Goal: Complete application form

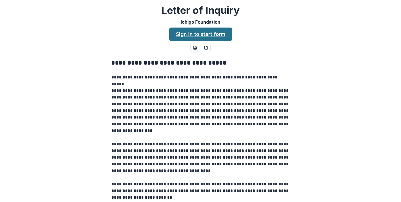
click at [213, 38] on link "Sign in to start form" at bounding box center [200, 34] width 63 height 13
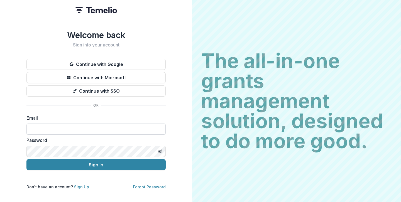
click at [94, 126] on input at bounding box center [95, 129] width 139 height 11
type input "**********"
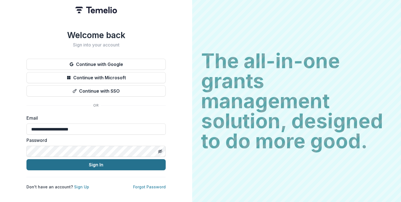
click at [105, 166] on button "Sign In" at bounding box center [95, 164] width 139 height 11
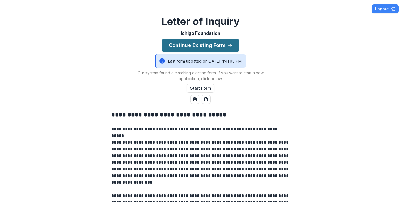
click at [207, 48] on button "Continue Existing Form" at bounding box center [200, 45] width 77 height 13
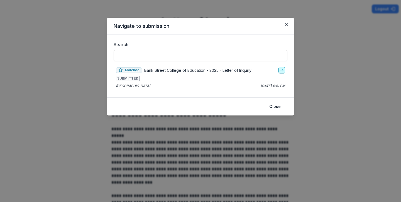
click at [284, 71] on icon "go-to" at bounding box center [282, 70] width 4 height 4
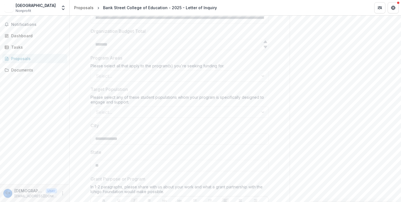
scroll to position [364, 0]
click at [262, 74] on div "Select..." at bounding box center [180, 75] width 178 height 11
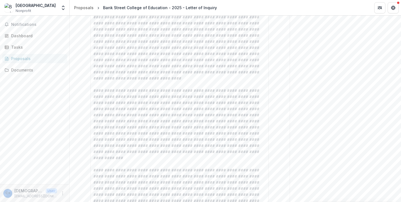
scroll to position [1047, 0]
